Goal: Task Accomplishment & Management: Complete application form

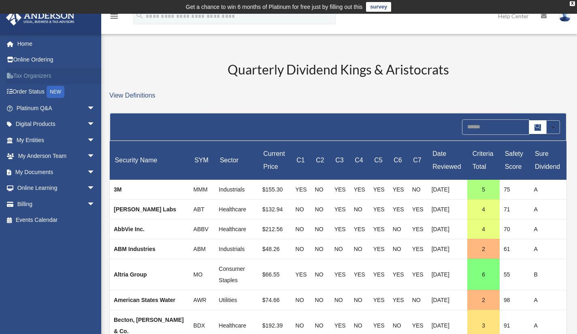
click at [39, 77] on link "Tax Organizers" at bounding box center [57, 76] width 102 height 16
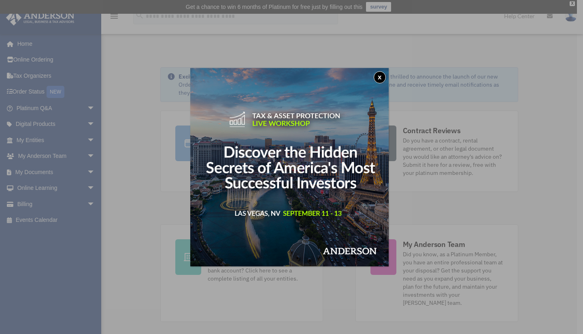
click at [381, 76] on button "x" at bounding box center [380, 77] width 12 height 12
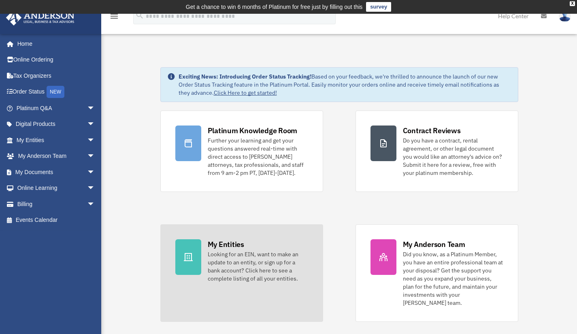
click at [239, 260] on div "Looking for an EIN, want to make an update to an entity, or sign up for a bank …" at bounding box center [258, 266] width 100 height 32
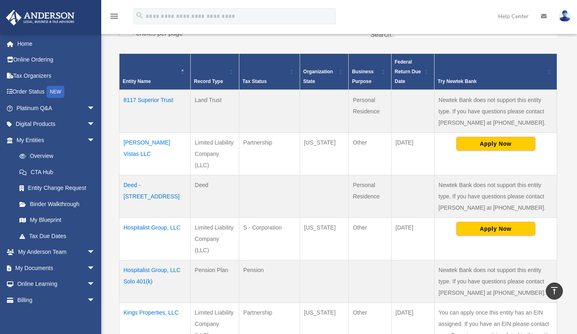
scroll to position [203, 0]
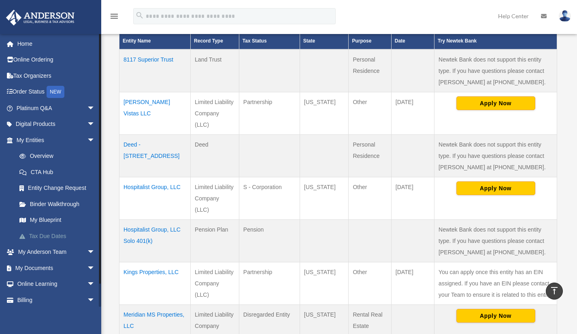
click at [49, 235] on link "Tax Due Dates" at bounding box center [59, 236] width 96 height 16
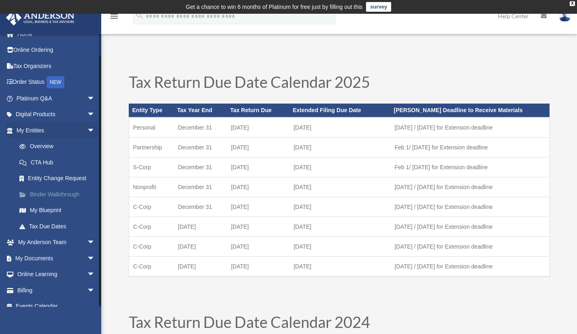
scroll to position [19, 0]
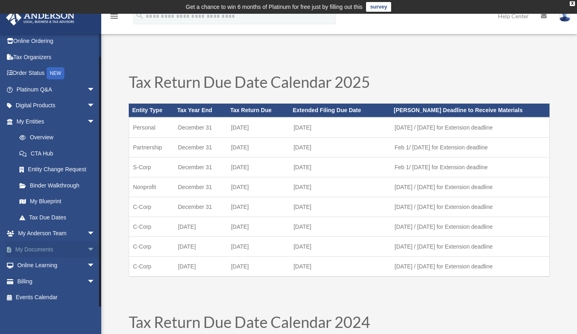
click at [87, 250] on span "arrow_drop_down" at bounding box center [95, 249] width 16 height 17
click at [34, 267] on link "Box" at bounding box center [59, 266] width 96 height 16
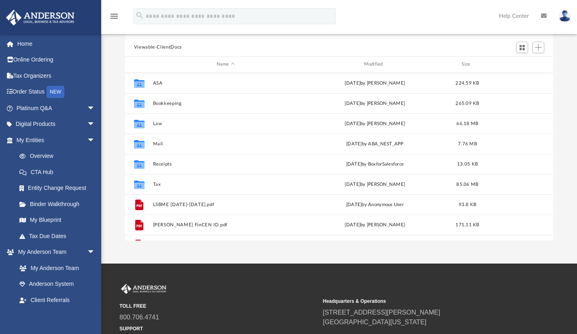
scroll to position [178, 422]
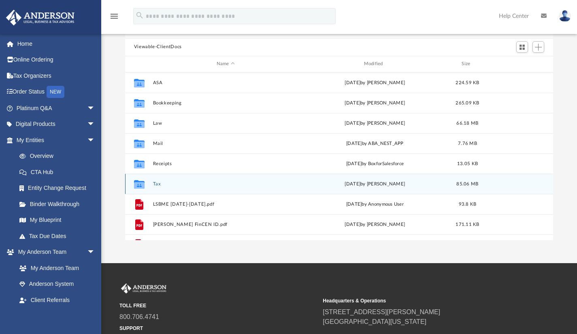
click at [158, 184] on button "Tax" at bounding box center [226, 183] width 146 height 5
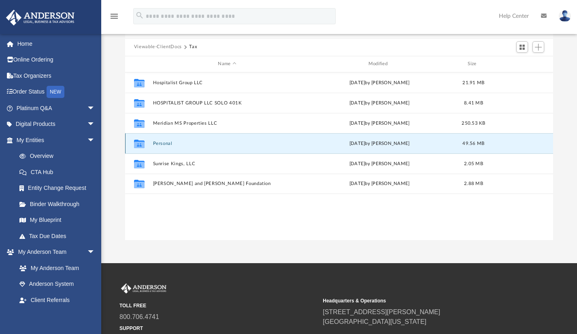
click at [166, 142] on button "Personal" at bounding box center [227, 143] width 149 height 5
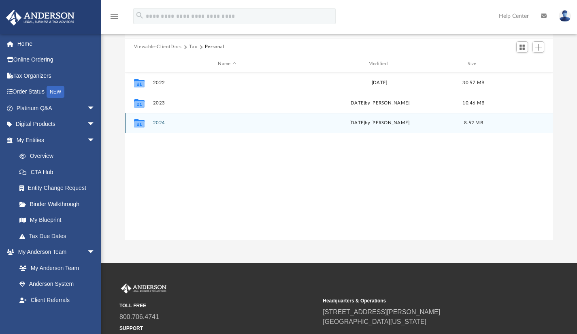
click at [160, 124] on button "2024" at bounding box center [227, 122] width 149 height 5
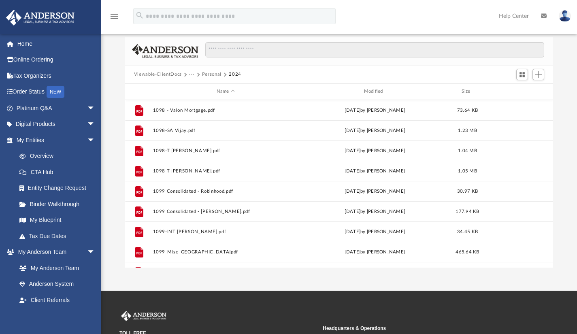
scroll to position [41, 0]
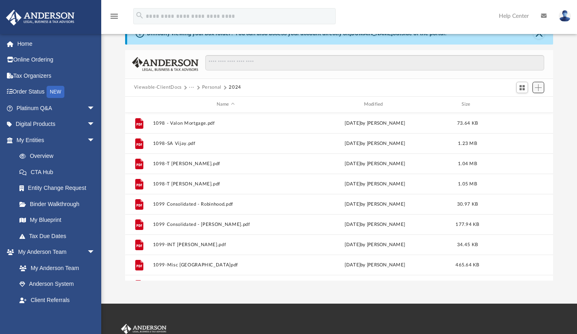
click at [540, 88] on span "Add" at bounding box center [538, 87] width 7 height 7
click at [524, 104] on li "Upload" at bounding box center [527, 103] width 26 height 9
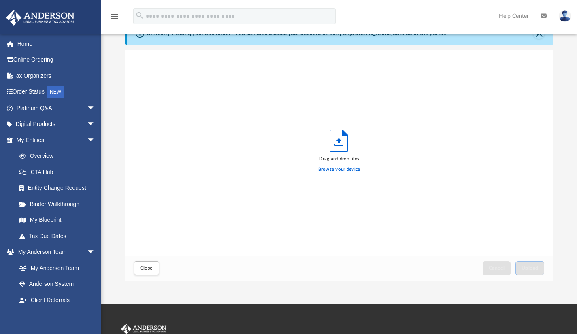
scroll to position [199, 422]
click at [342, 169] on label "Browse your device" at bounding box center [339, 169] width 42 height 7
click at [0, 0] on input "Browse your device" at bounding box center [0, 0] width 0 height 0
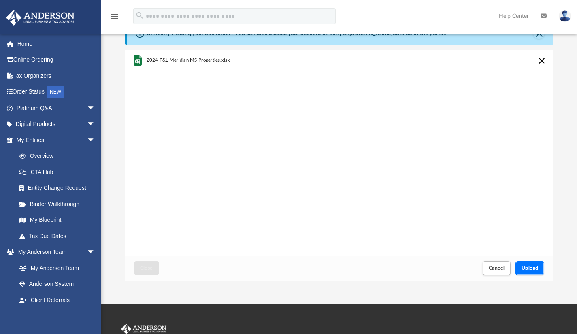
click at [530, 269] on span "Upload" at bounding box center [530, 268] width 17 height 5
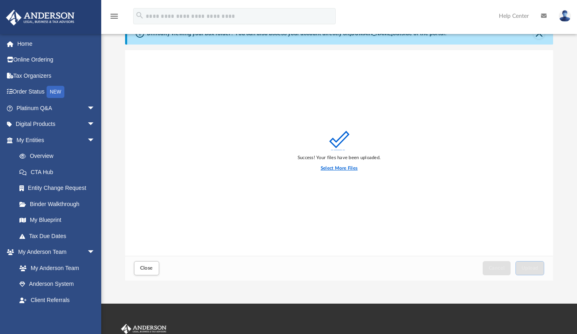
click at [349, 169] on label "Select More Files" at bounding box center [339, 168] width 37 height 7
click at [0, 0] on input "Select More Files" at bounding box center [0, 0] width 0 height 0
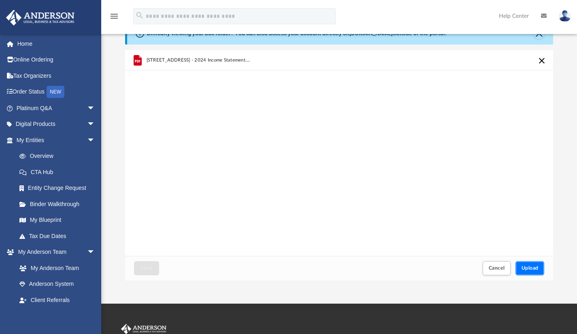
click at [527, 267] on span "Upload" at bounding box center [530, 268] width 17 height 5
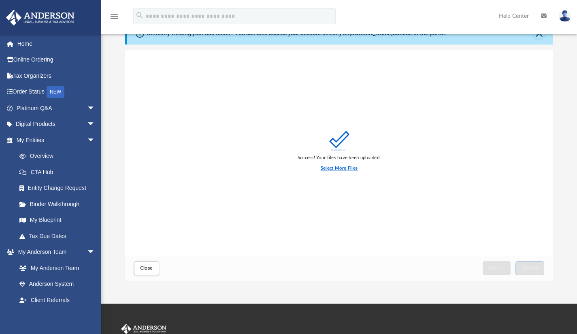
click at [354, 166] on label "Select More Files" at bounding box center [339, 168] width 37 height 7
click at [0, 0] on input "Select More Files" at bounding box center [0, 0] width 0 height 0
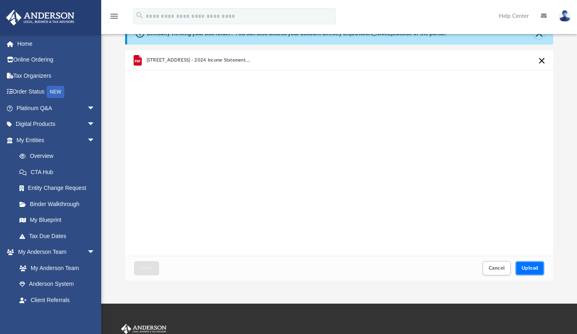
click at [536, 270] on span "Upload" at bounding box center [530, 268] width 17 height 5
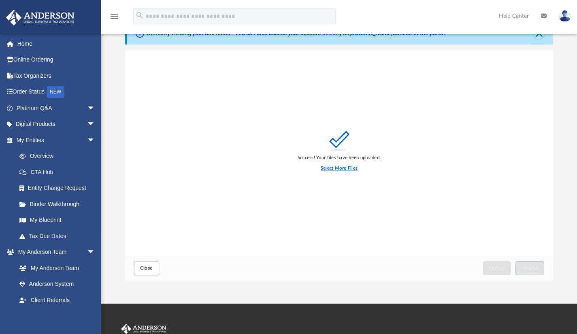
click at [354, 169] on label "Select More Files" at bounding box center [339, 168] width 37 height 7
click at [0, 0] on input "Select More Files" at bounding box center [0, 0] width 0 height 0
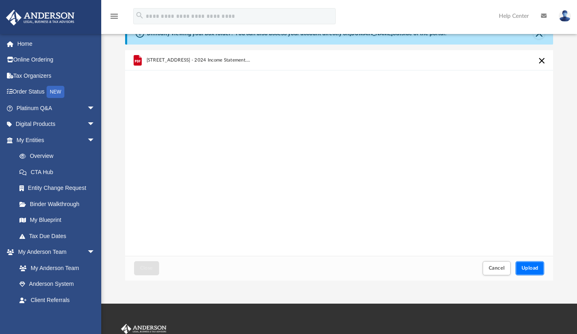
click at [527, 266] on span "Upload" at bounding box center [530, 268] width 17 height 5
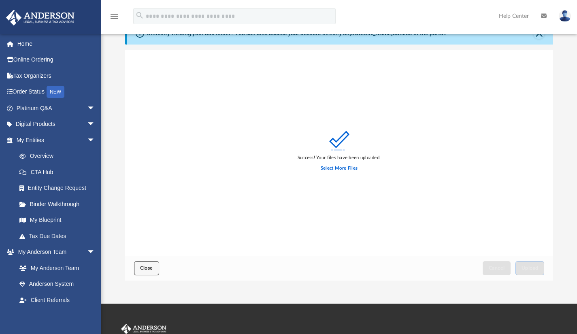
click at [150, 268] on span "Close" at bounding box center [146, 268] width 13 height 5
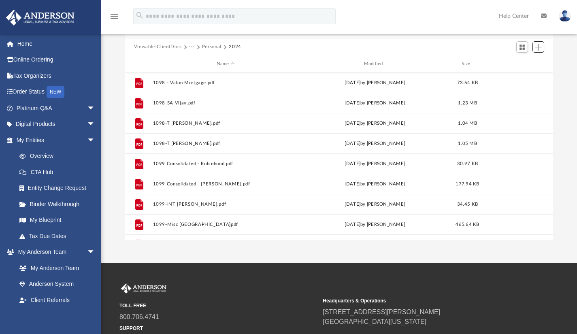
scroll to position [0, 0]
click at [45, 156] on link "Overview" at bounding box center [59, 156] width 96 height 16
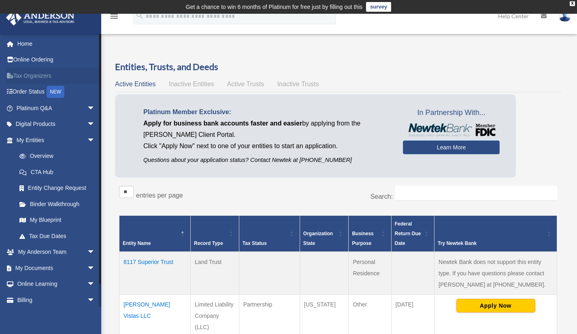
click at [32, 77] on link "Tax Organizers" at bounding box center [57, 76] width 102 height 16
